Goal: Navigation & Orientation: Understand site structure

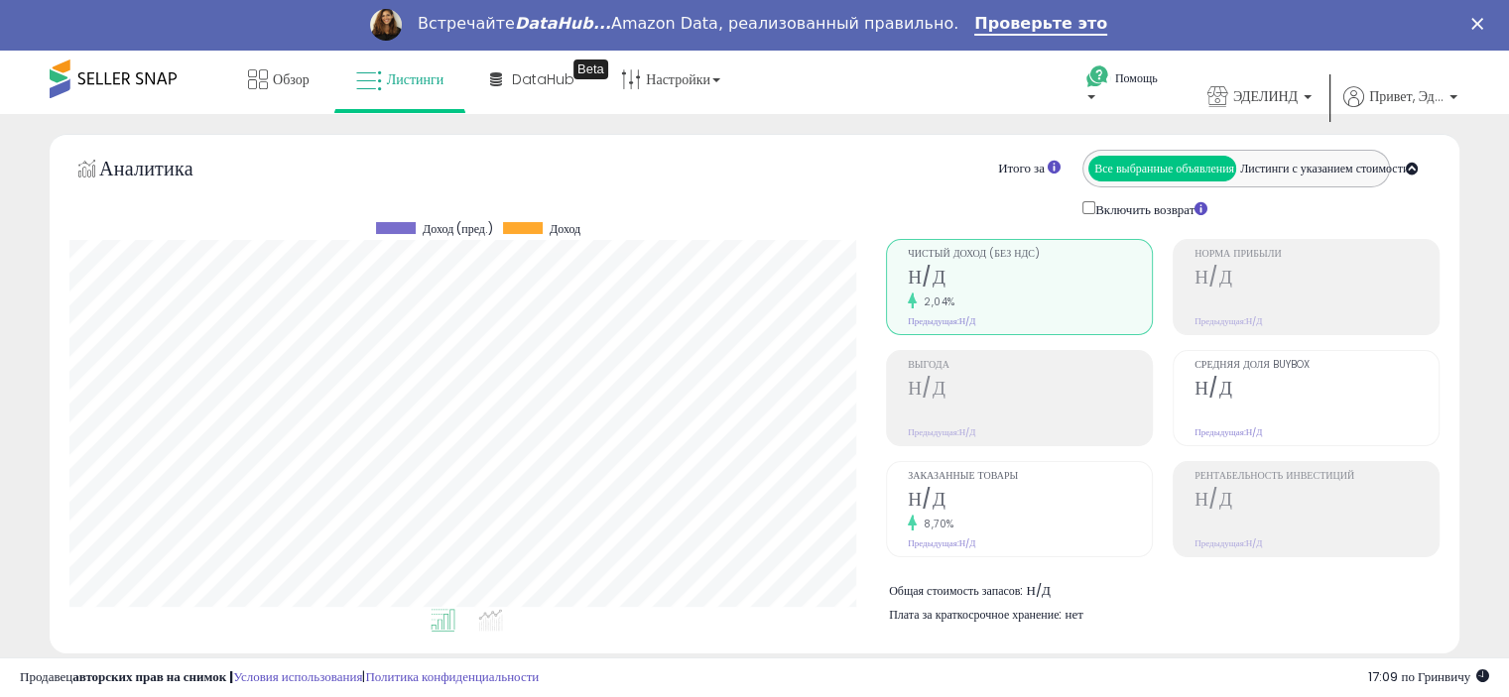
scroll to position [406, 815]
click at [1095, 93] on p "Помощь" at bounding box center [1122, 90] width 75 height 42
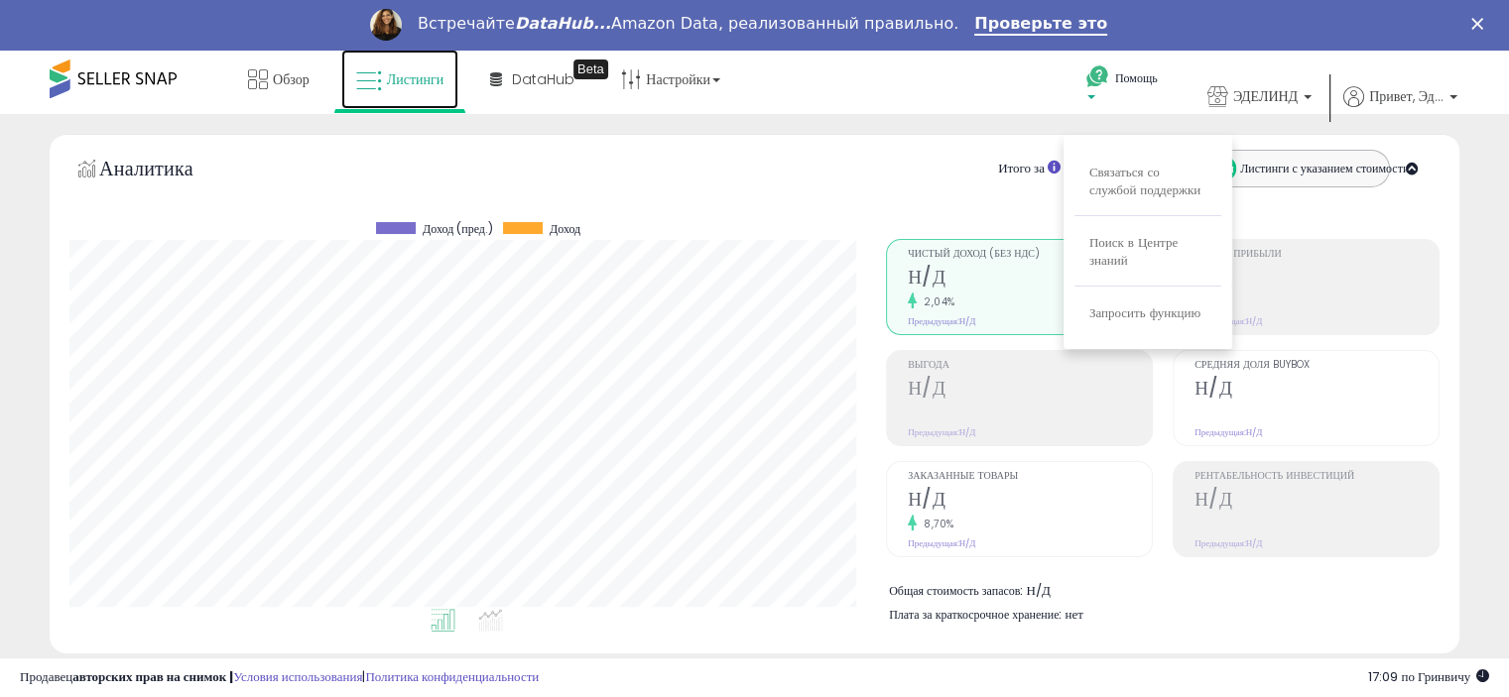
click at [416, 75] on font "Листинги" at bounding box center [416, 79] width 58 height 20
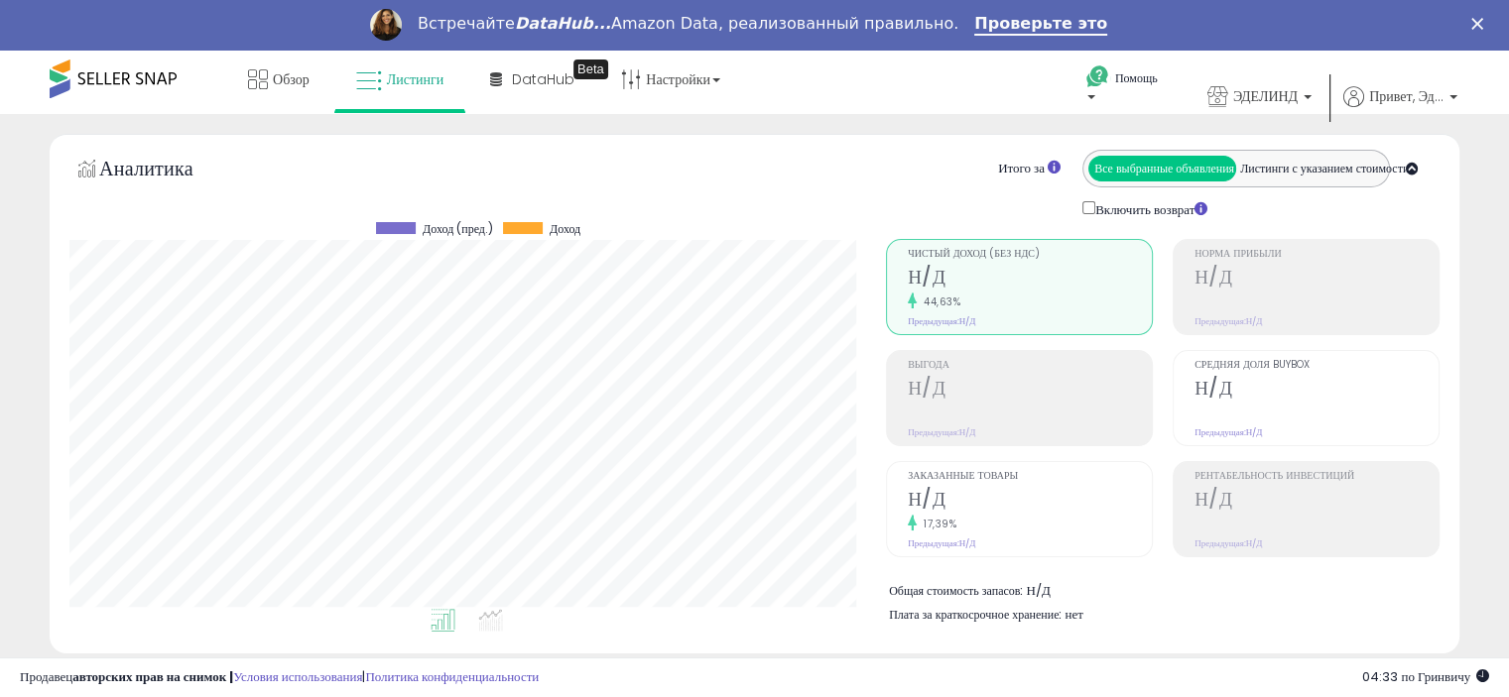
scroll to position [406, 815]
click at [298, 75] on font "Обзор" at bounding box center [291, 79] width 37 height 20
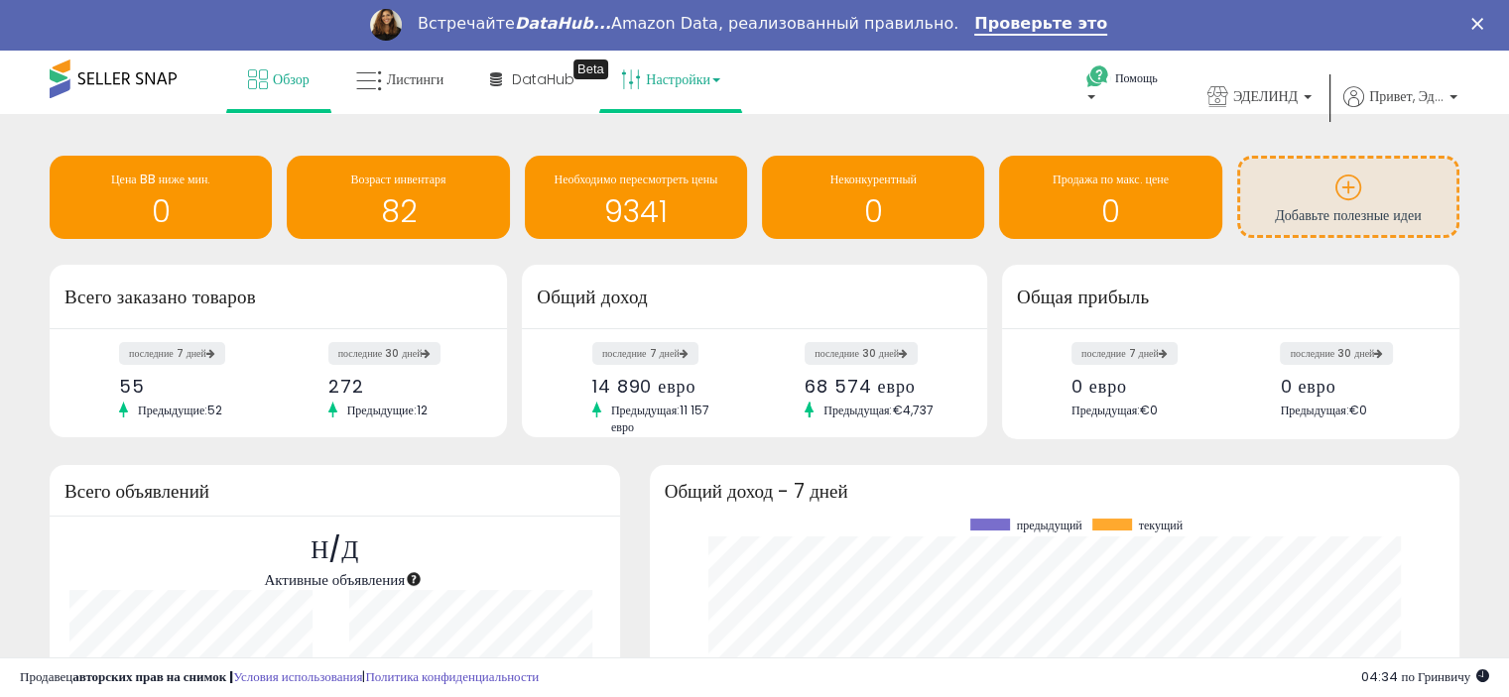
click at [665, 77] on font "Настройки" at bounding box center [678, 79] width 64 height 20
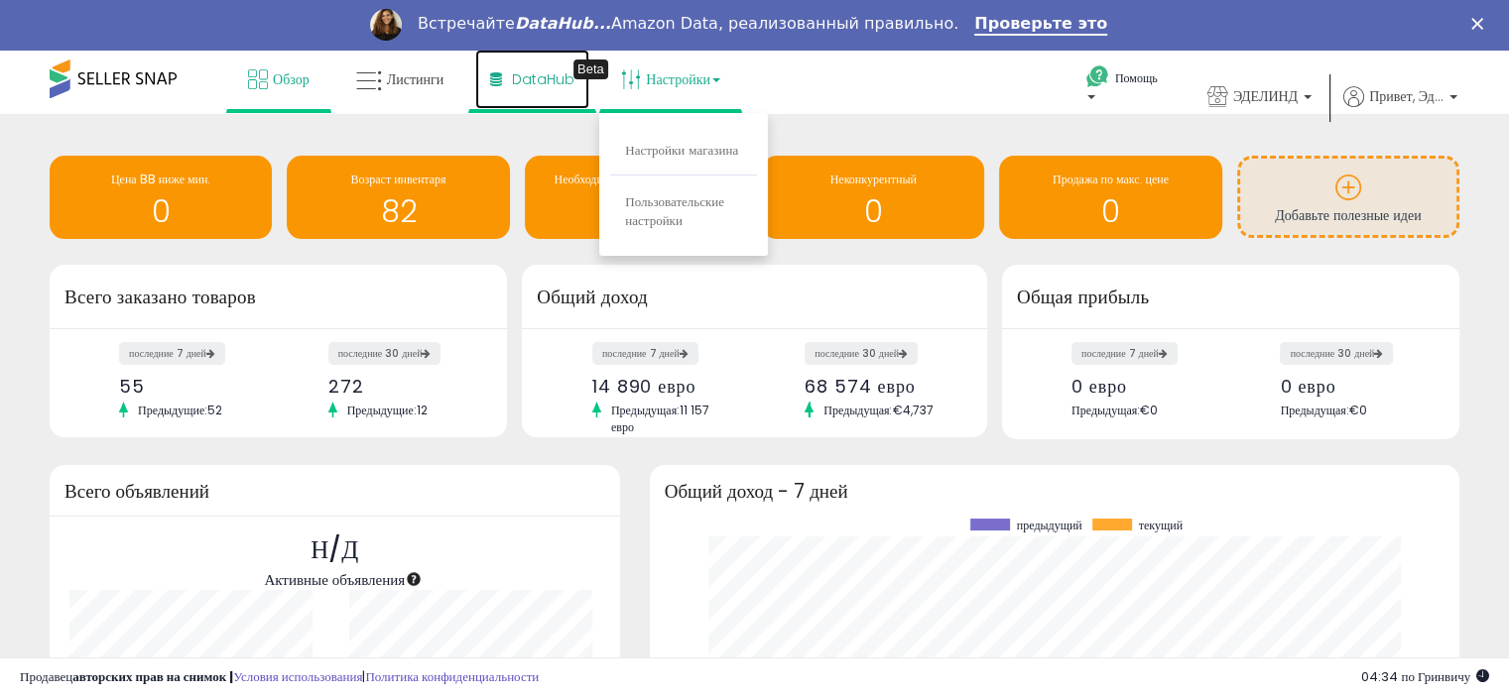
click at [537, 78] on font "DataHub" at bounding box center [543, 79] width 62 height 20
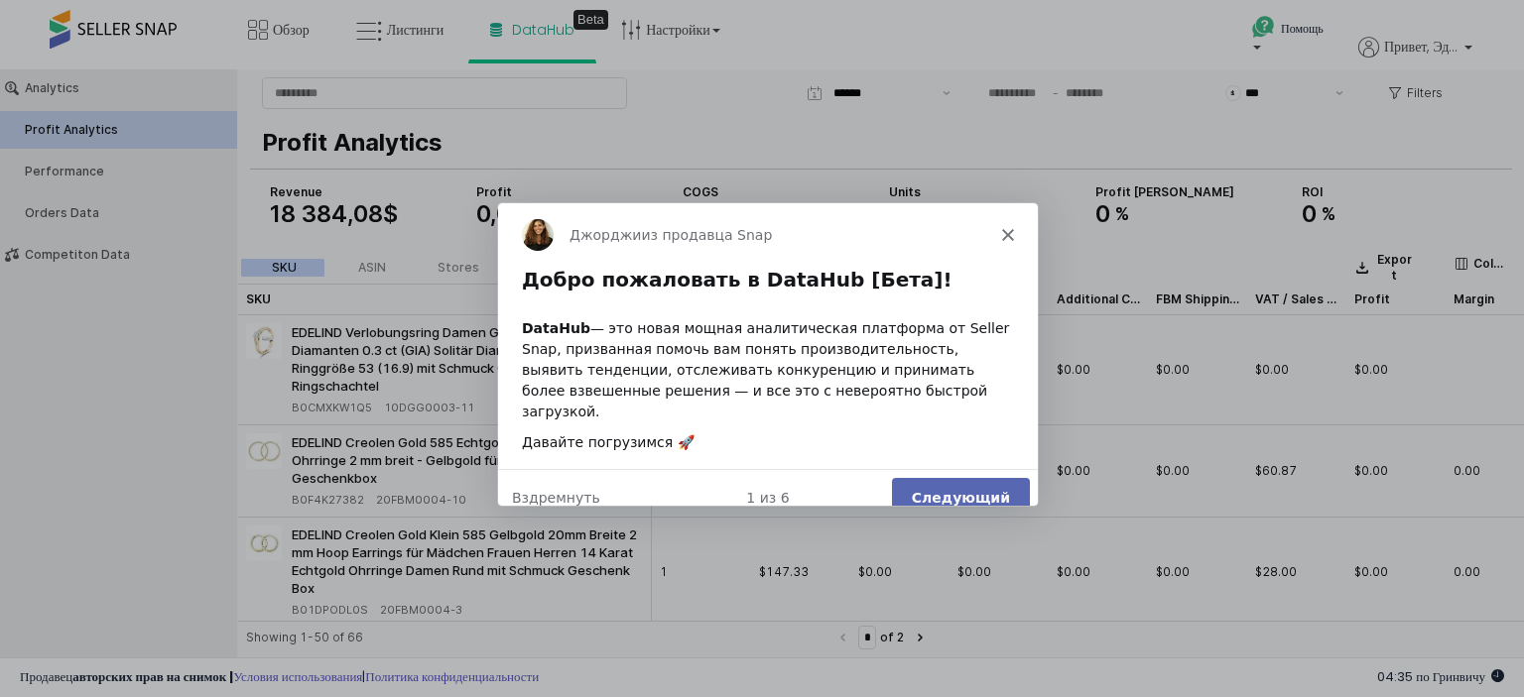
click at [968, 489] on font "Следующий" at bounding box center [960, 497] width 98 height 16
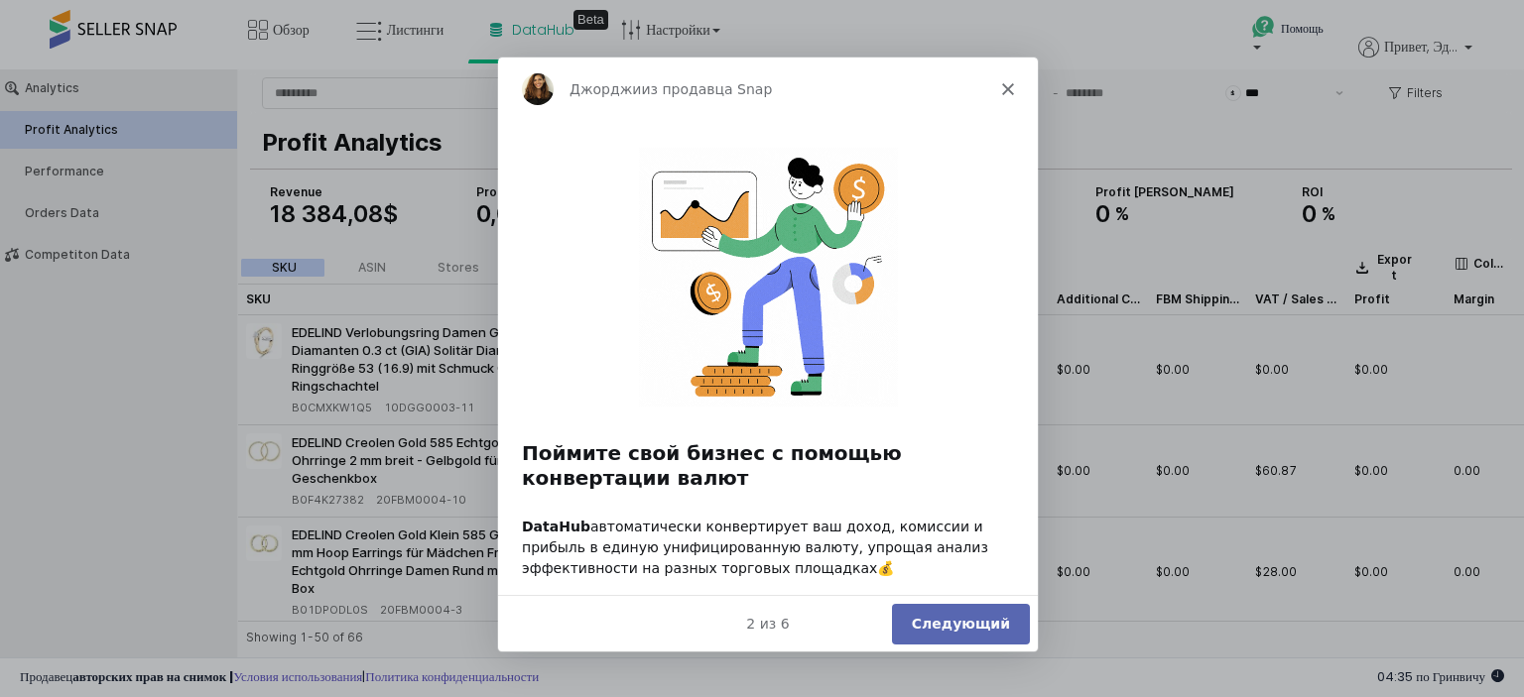
click at [948, 629] on font "Следующий" at bounding box center [960, 622] width 98 height 16
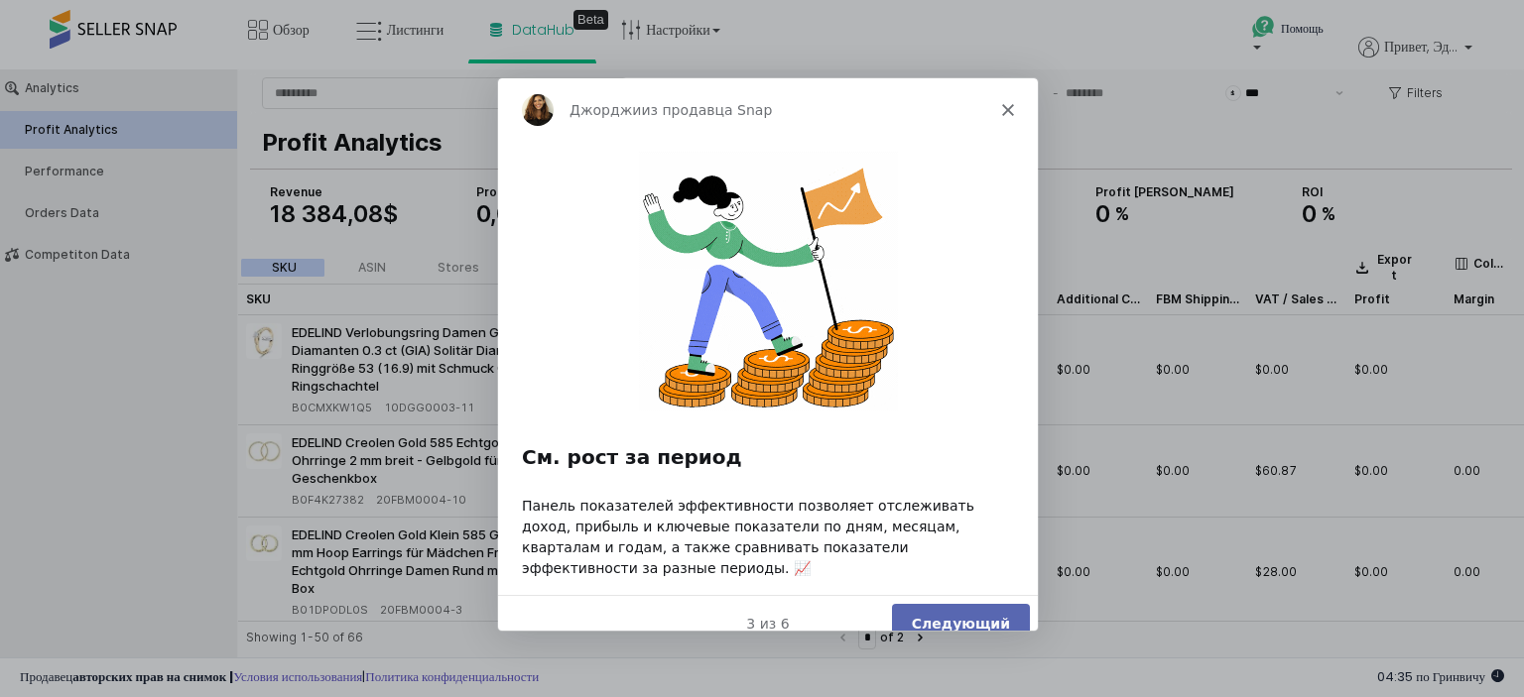
click at [958, 614] on font "Следующий" at bounding box center [960, 622] width 98 height 16
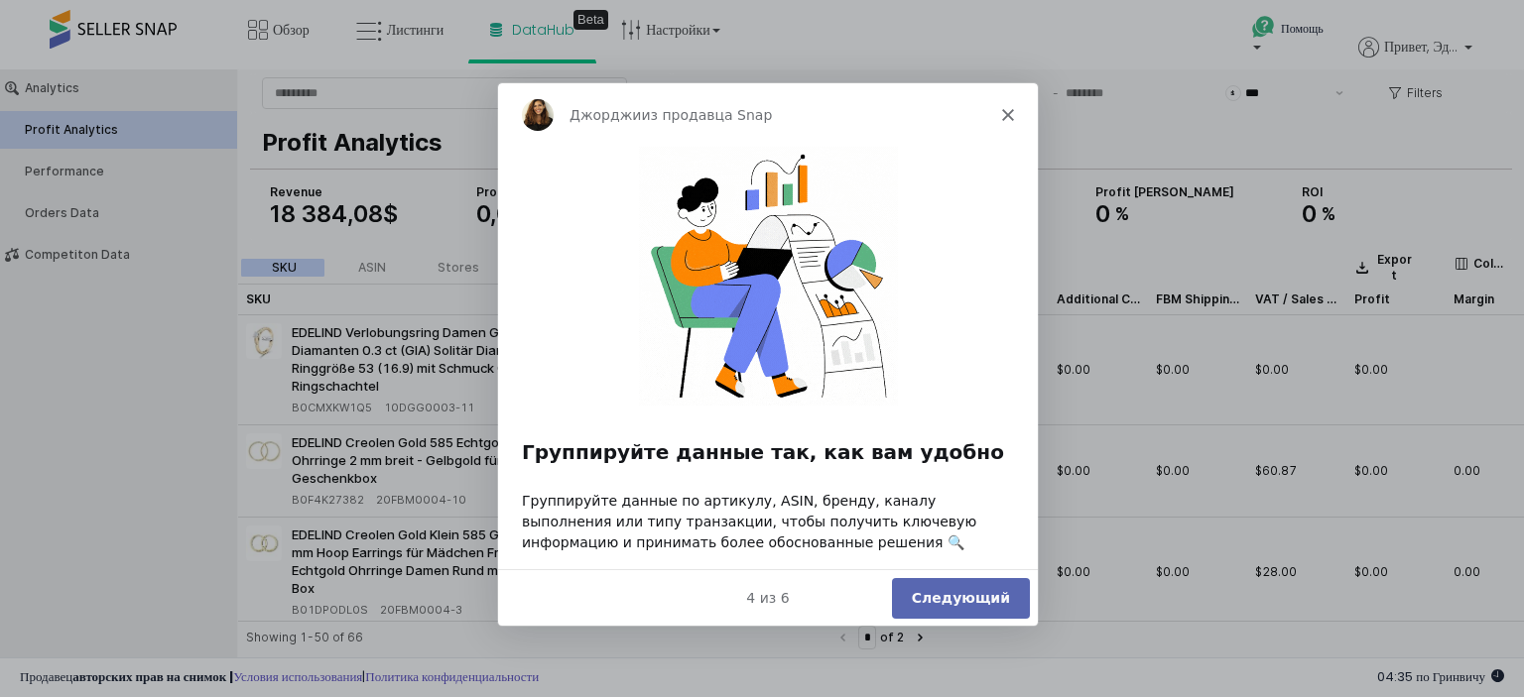
click at [951, 591] on font "Следующий" at bounding box center [960, 596] width 98 height 16
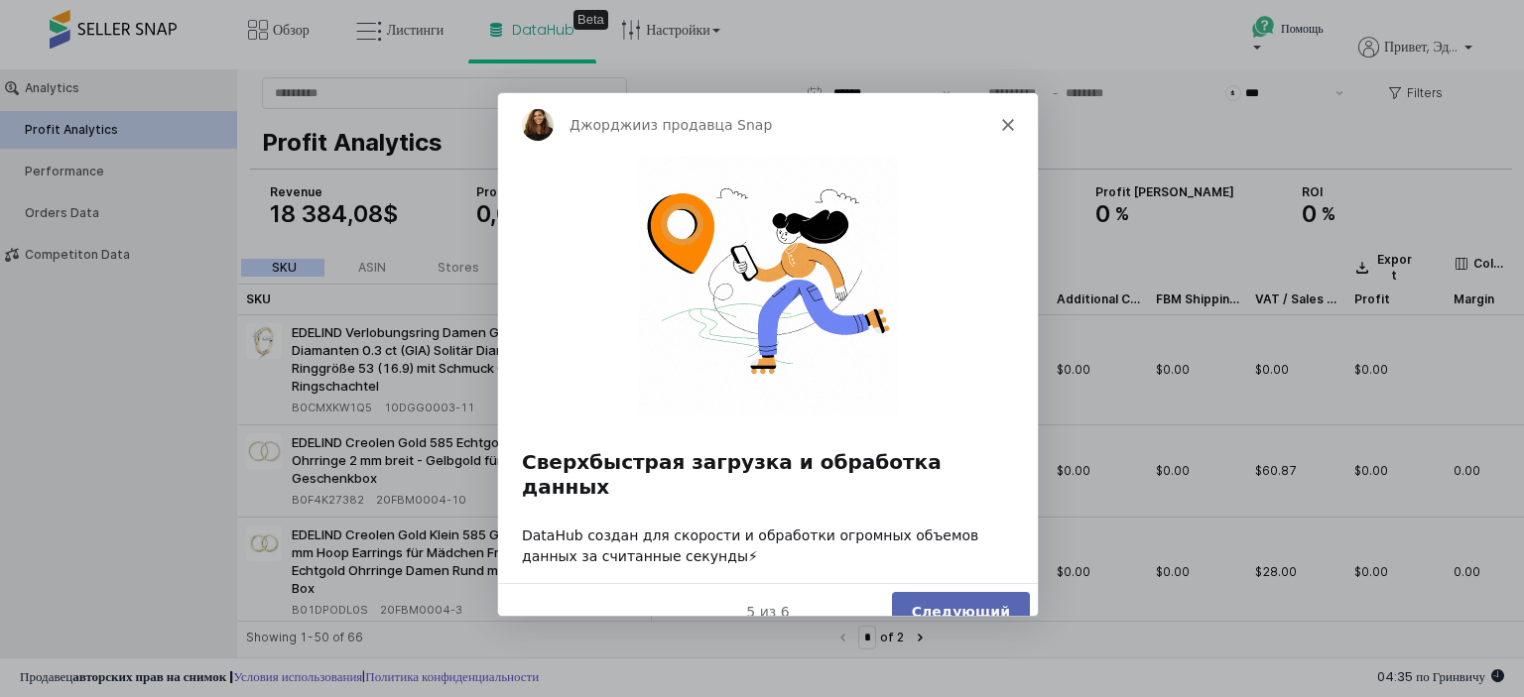
click at [960, 603] on font "Следующий" at bounding box center [960, 611] width 98 height 16
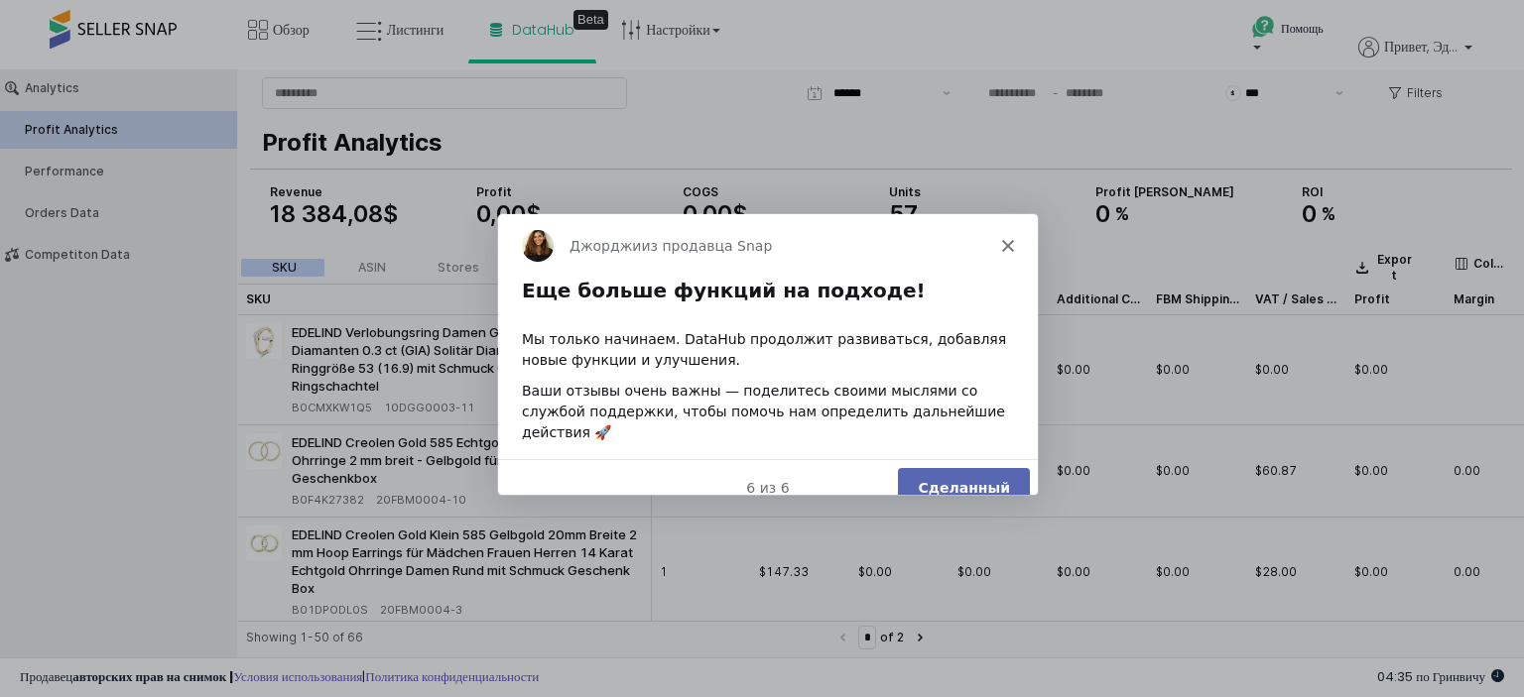
click at [972, 478] on font "Сделанный" at bounding box center [963, 486] width 92 height 16
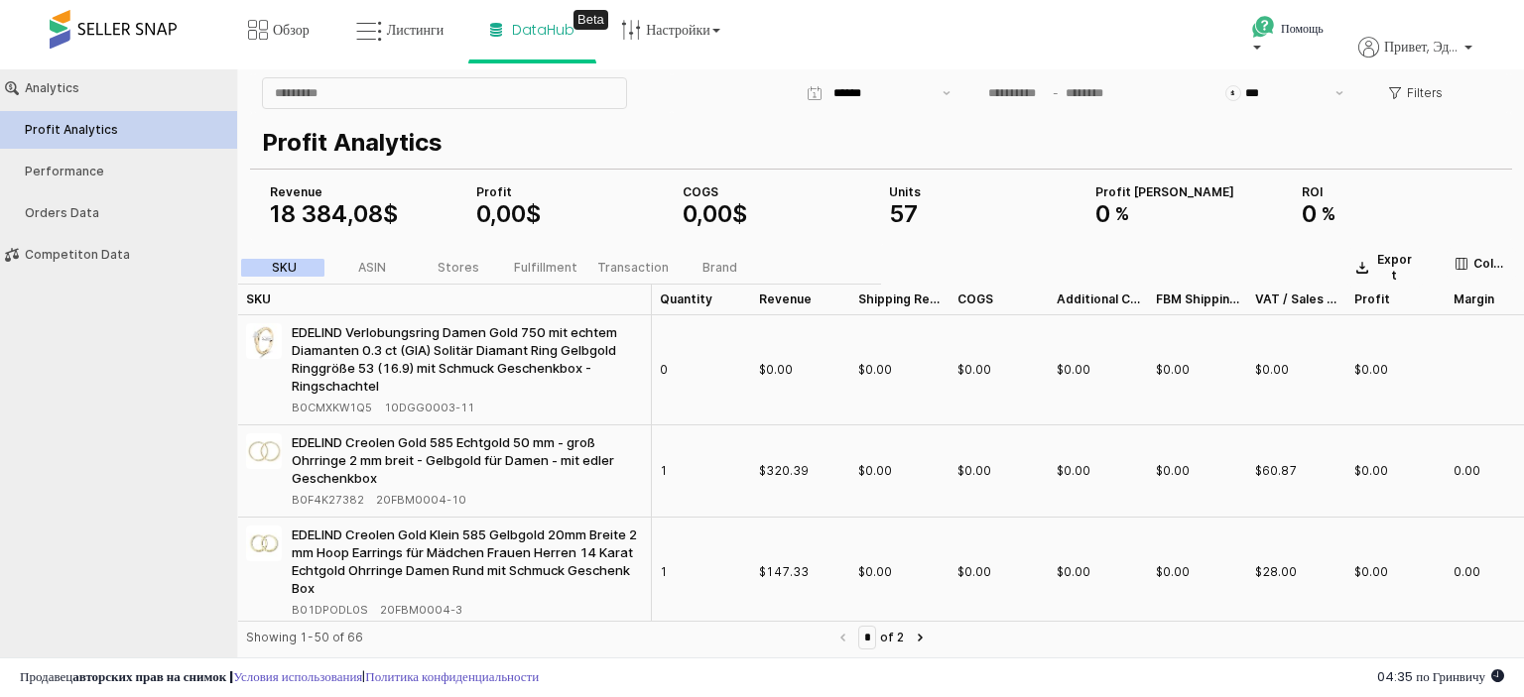
click at [858, 31] on div "Обзор Листинги DataHub Beta" at bounding box center [488, 42] width 1006 height 84
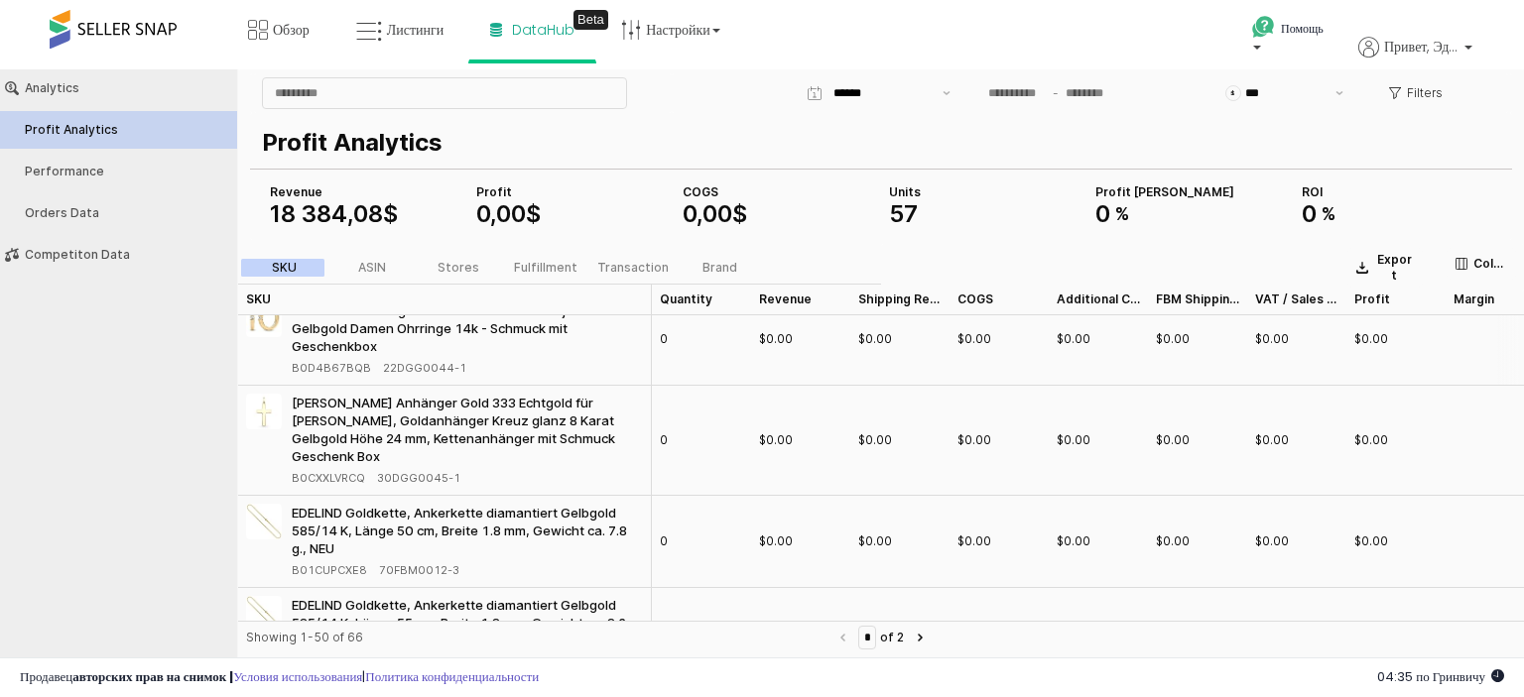
scroll to position [1389, 0]
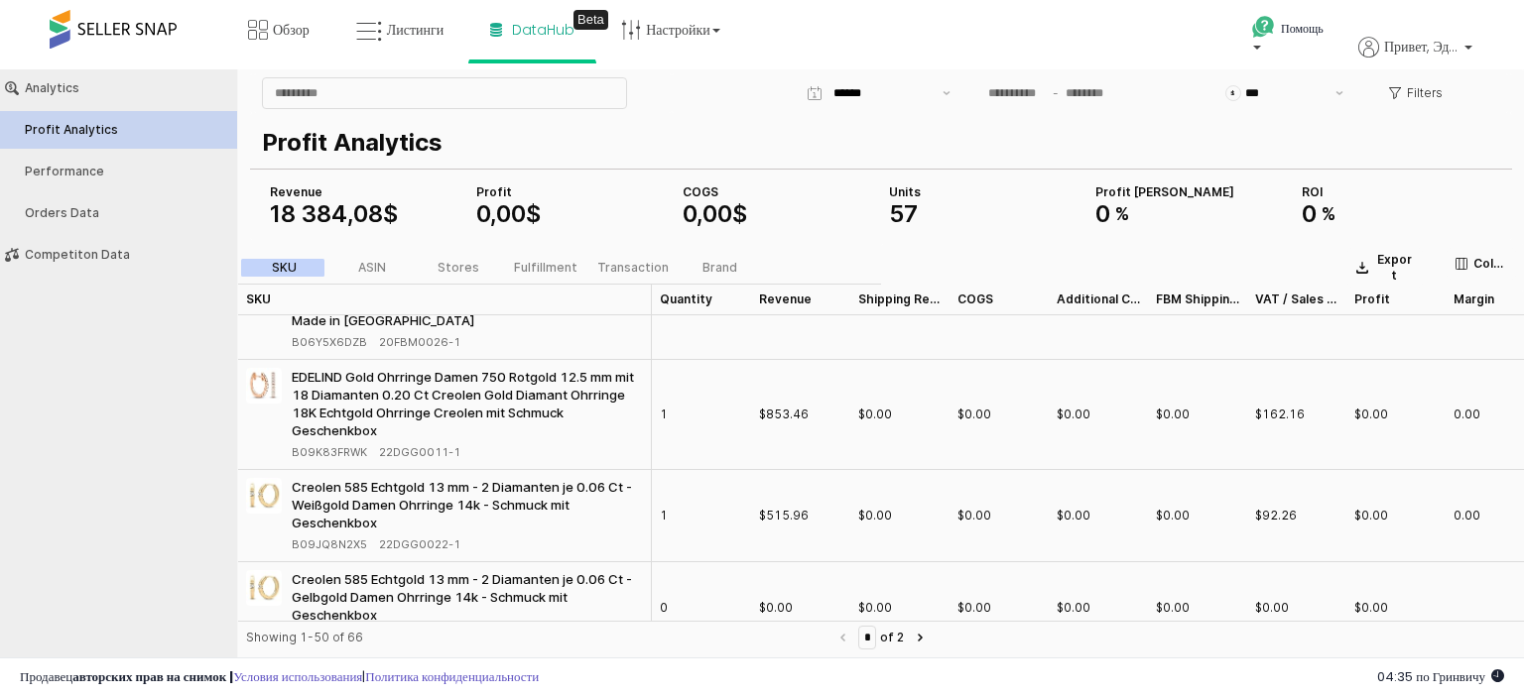
click at [130, 25] on span at bounding box center [113, 29] width 127 height 39
click at [235, 30] on link "Обзор" at bounding box center [278, 30] width 91 height 60
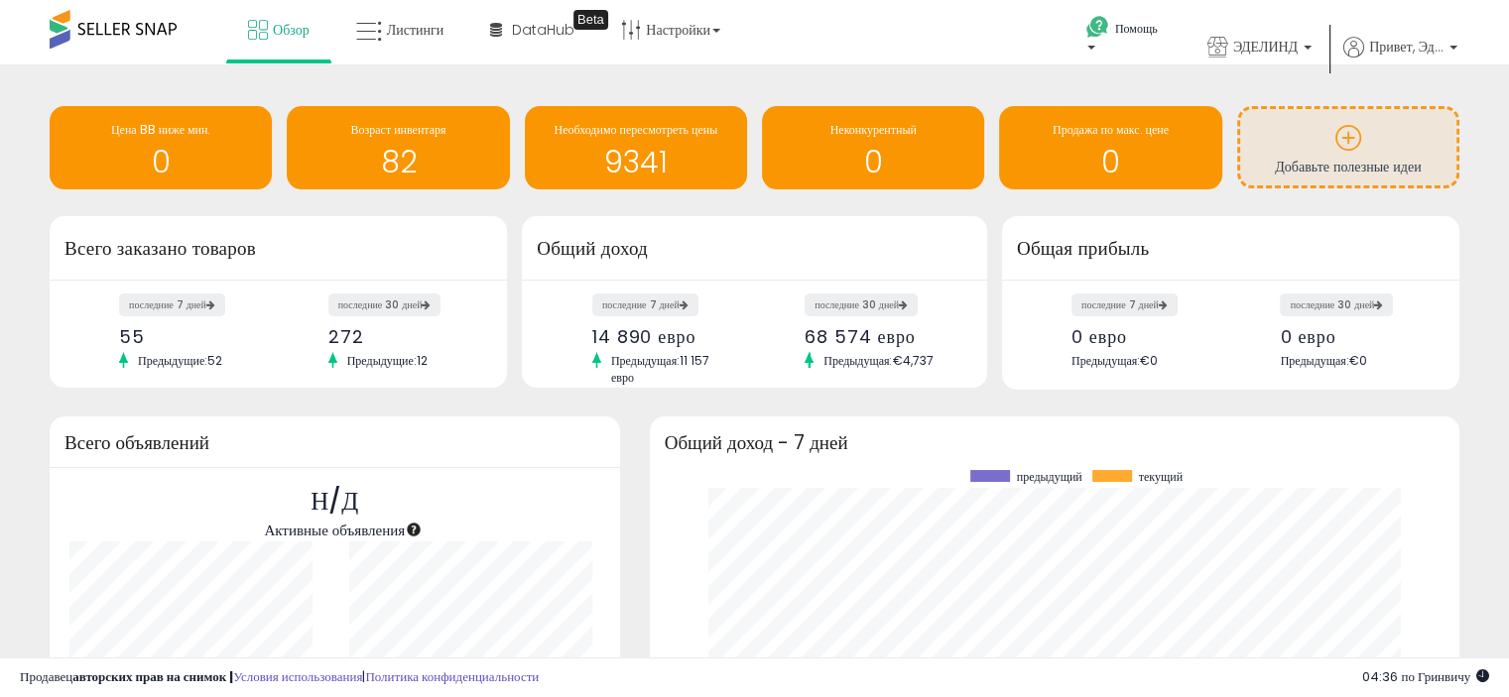
drag, startPoint x: 186, startPoint y: 26, endPoint x: 73, endPoint y: 38, distance: 113.7
click at [73, 38] on div "Обзор Листинги DataHub Beta" at bounding box center [483, 42] width 996 height 84
